Goal: Check status: Check status

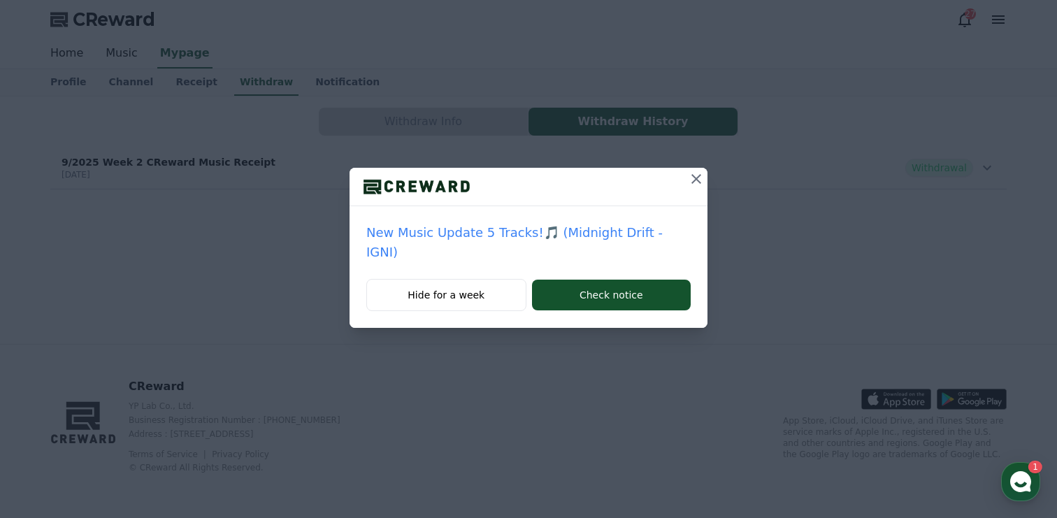
click at [691, 180] on icon at bounding box center [696, 179] width 10 height 10
click at [698, 180] on icon at bounding box center [696, 179] width 10 height 10
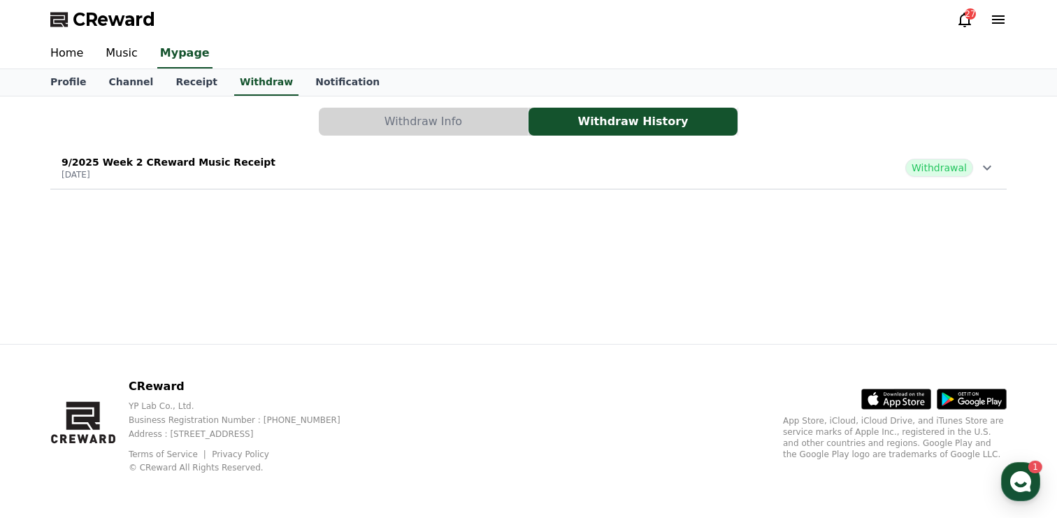
click at [809, 177] on div "9/2025 Week 2 CReward Music Receipt 2025-09-17 Withdrawal" at bounding box center [528, 168] width 956 height 36
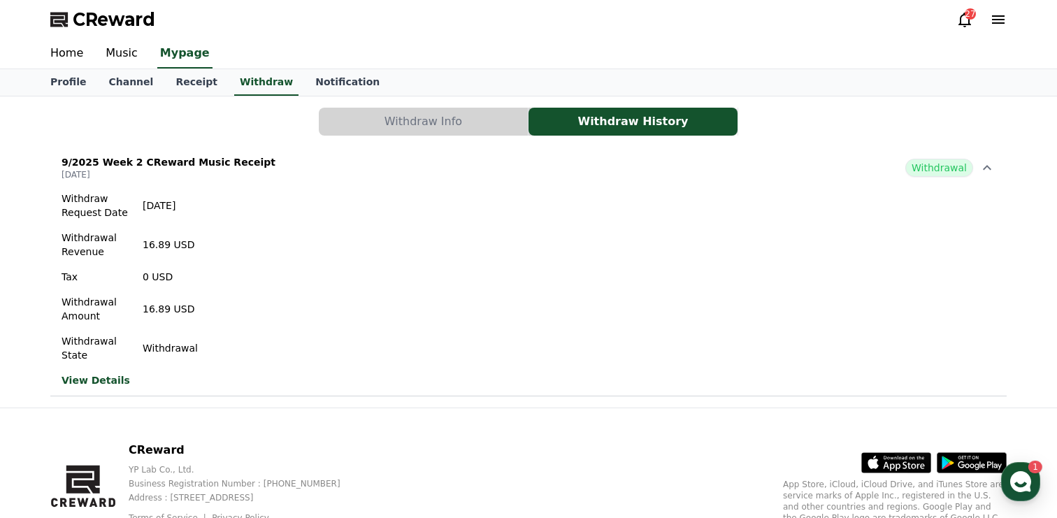
click at [809, 177] on div "9/2025 Week 2 CReward Music Receipt 2025-09-17 Withdrawal" at bounding box center [528, 168] width 956 height 36
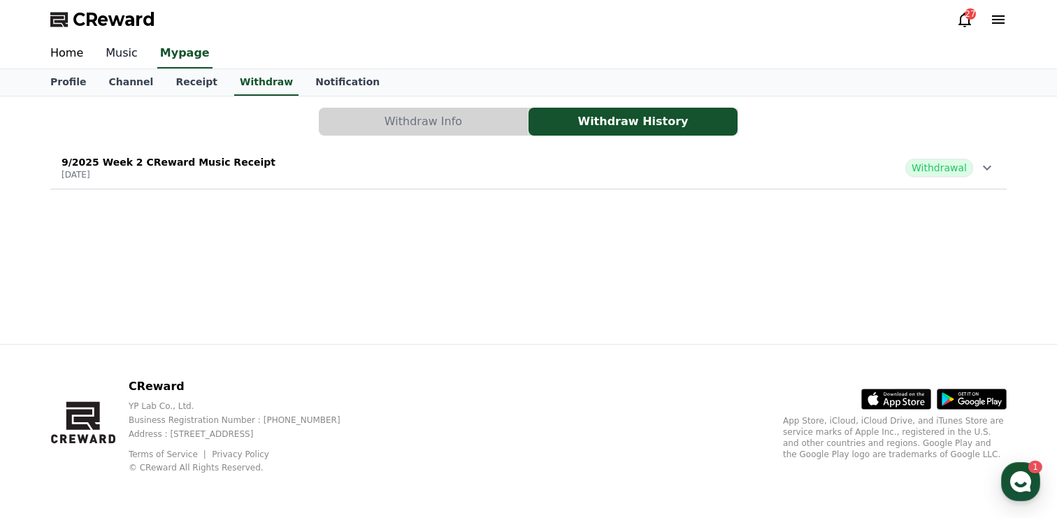
click at [127, 46] on link "Music" at bounding box center [121, 53] width 55 height 29
